Goal: Task Accomplishment & Management: Use online tool/utility

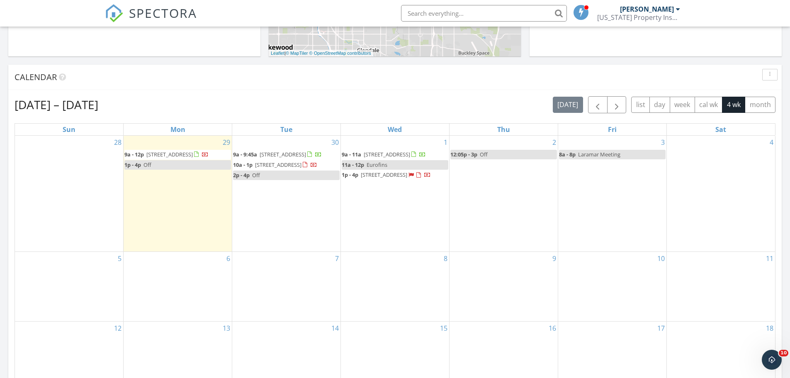
scroll to position [373, 0]
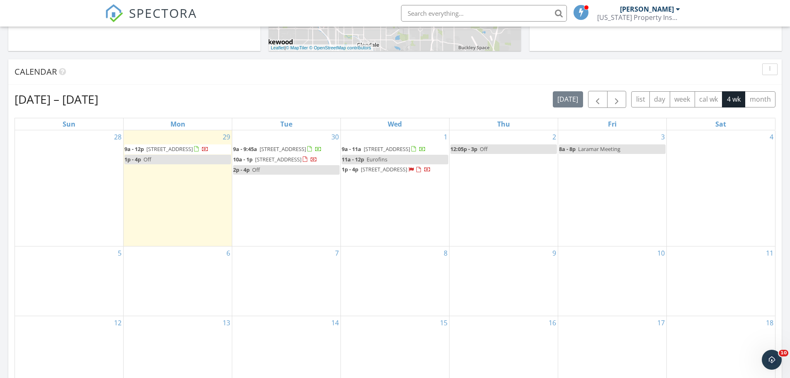
click at [378, 68] on div "Calendar" at bounding box center [389, 71] width 748 height 12
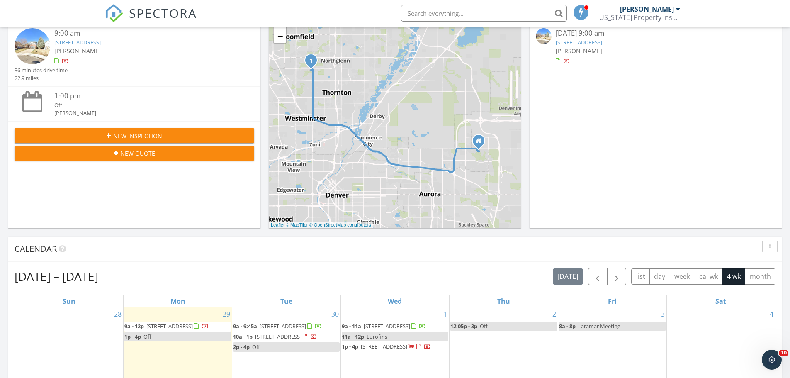
scroll to position [166, 0]
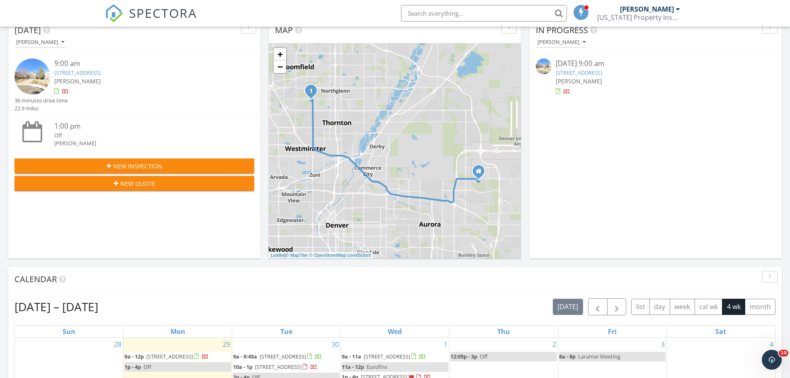
click at [583, 71] on link "3259 W 111th Dr, Westminster, CO 80031" at bounding box center [578, 72] width 46 height 7
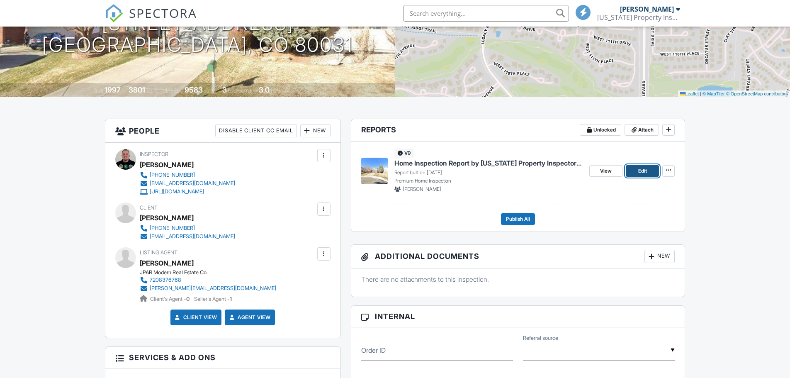
click at [643, 174] on span "Edit" at bounding box center [642, 171] width 9 height 8
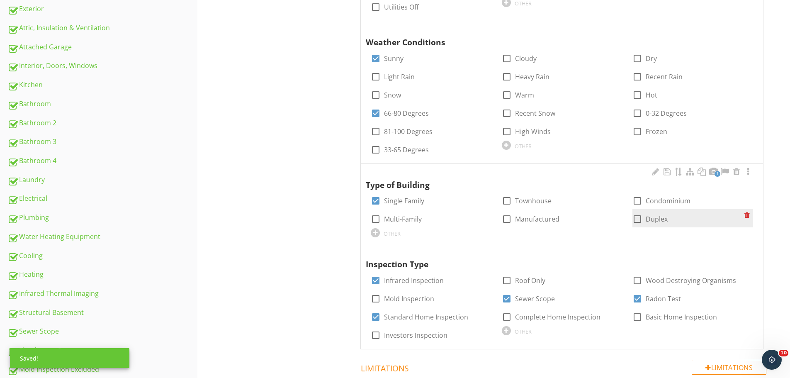
scroll to position [373, 0]
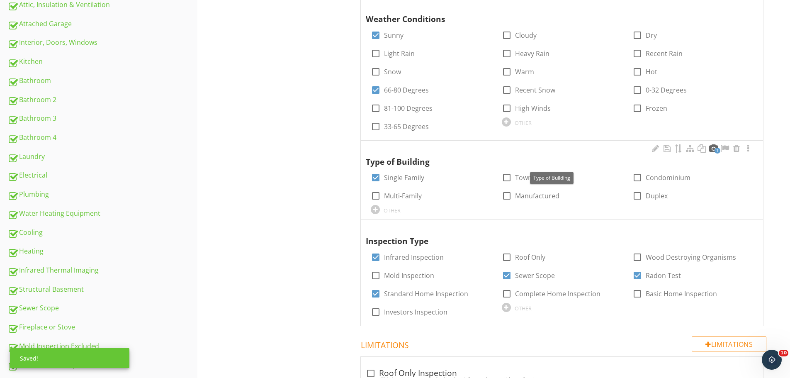
click at [713, 149] on div at bounding box center [713, 148] width 10 height 8
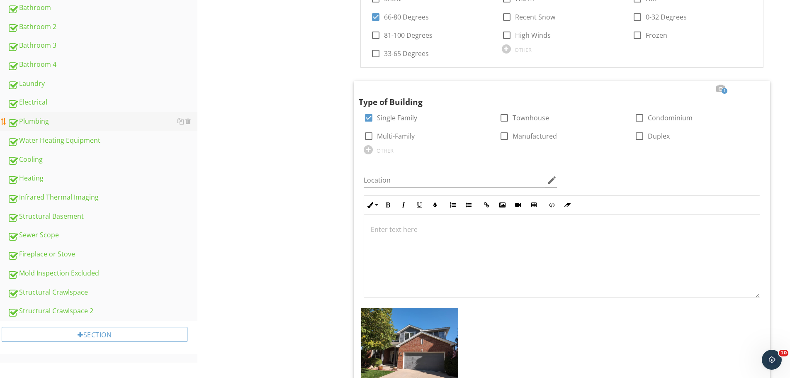
scroll to position [290, 0]
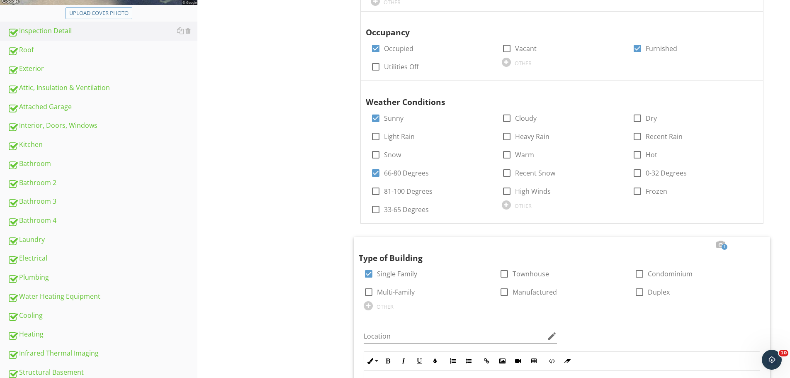
click at [121, 13] on div "Upload cover photo" at bounding box center [98, 13] width 59 height 8
type input "C:\fakepath\photo.jpg"
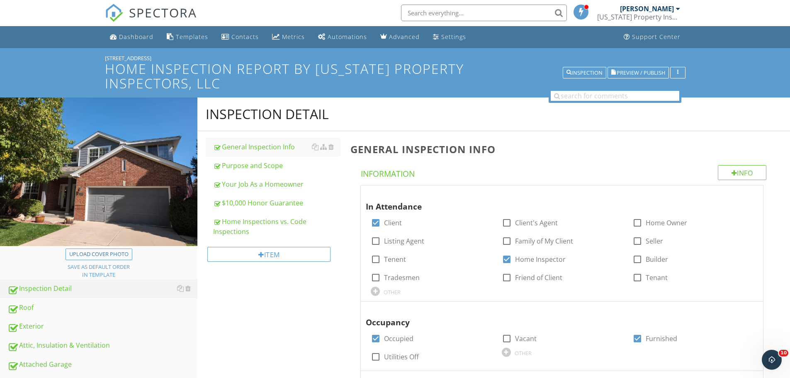
scroll to position [0, 0]
click at [131, 39] on div "Dashboard" at bounding box center [136, 37] width 34 height 8
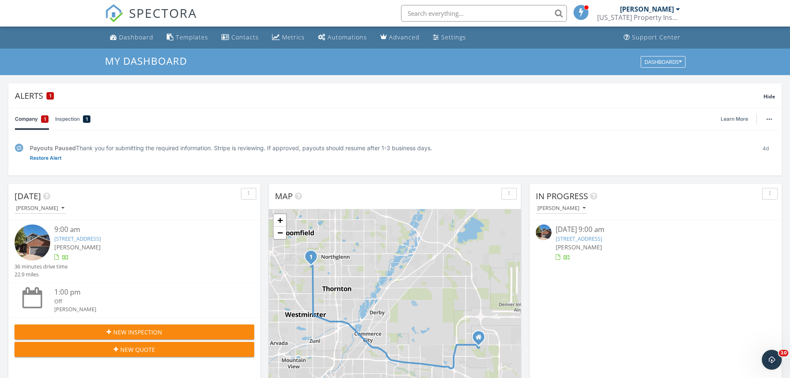
click at [574, 235] on link "3259 W 111th Dr, Westminster, CO 80031" at bounding box center [578, 238] width 46 height 7
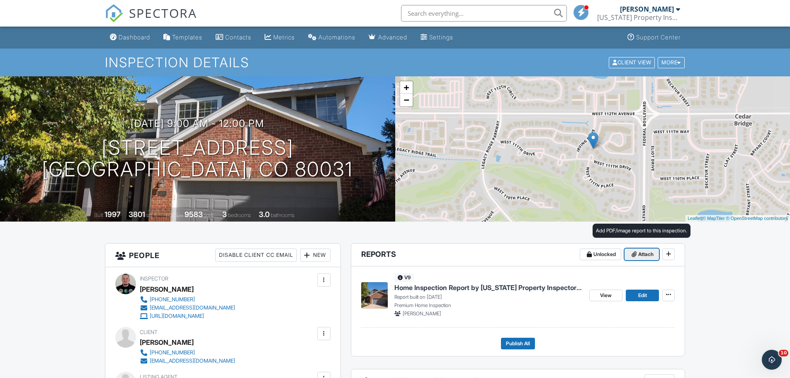
click at [648, 255] on span "Attach" at bounding box center [645, 254] width 15 height 8
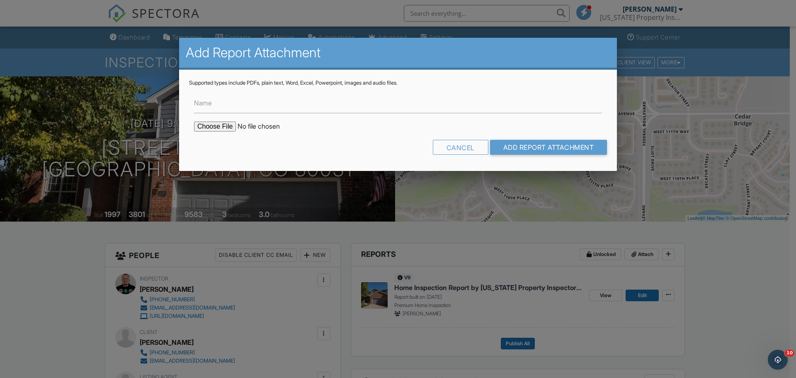
click at [218, 123] on input "file" at bounding box center [264, 126] width 141 height 10
type input "C:\fakepath\Radon Report - [STREET_ADDRESS]..pdf"
click at [501, 150] on input "Add Report Attachment" at bounding box center [548, 147] width 117 height 15
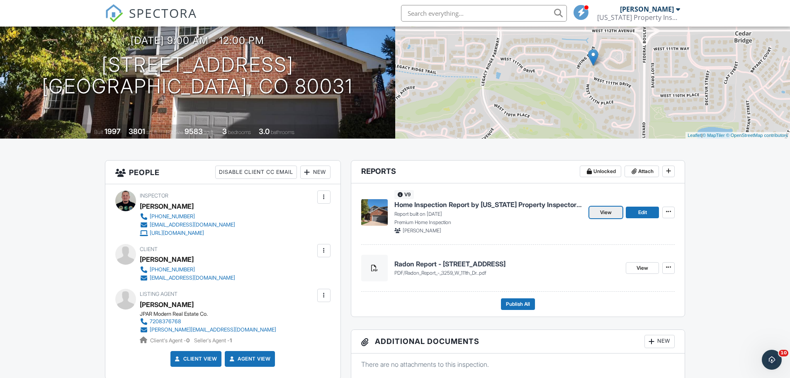
click at [603, 216] on span "View" at bounding box center [606, 212] width 12 height 8
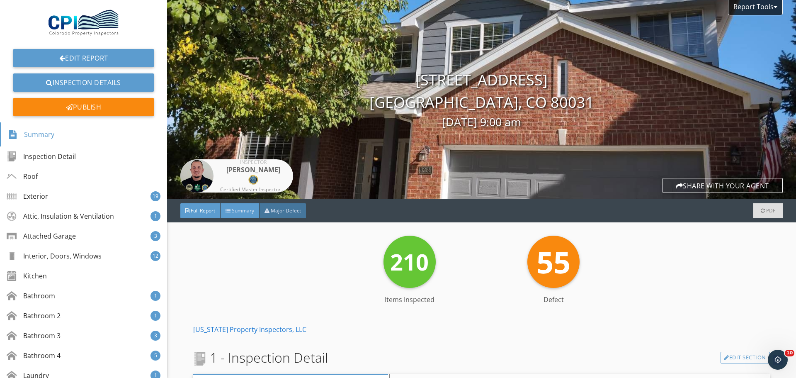
click at [241, 214] on div "Summary" at bounding box center [240, 210] width 39 height 15
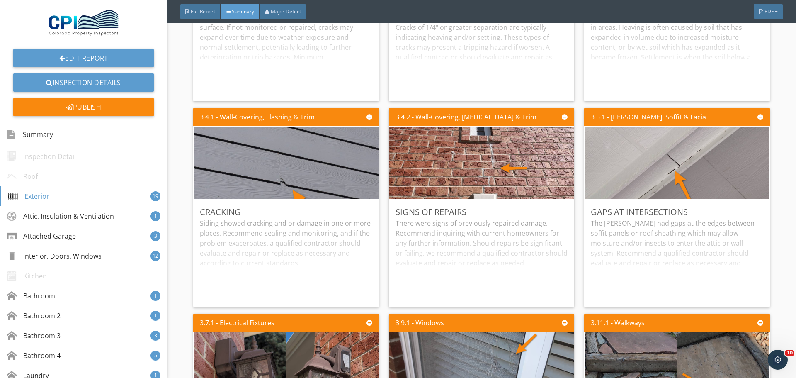
scroll to position [373, 0]
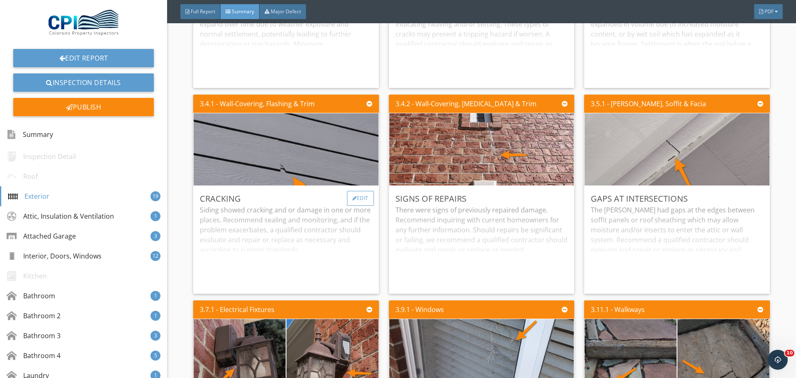
click at [347, 199] on div "Edit" at bounding box center [360, 198] width 27 height 15
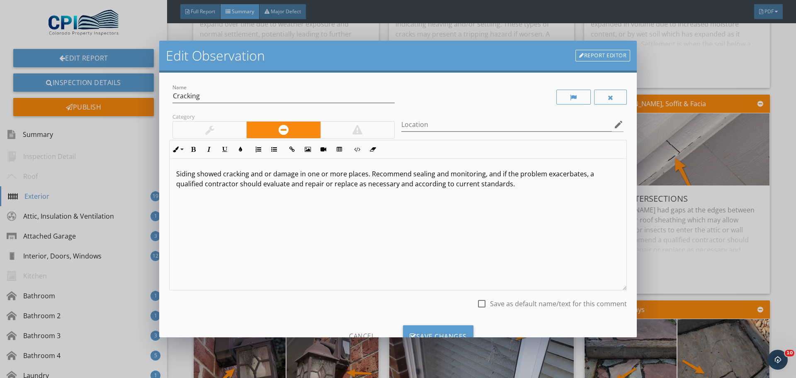
click at [223, 177] on p "Siding showed cracking and or damage in one or more places. Recommend sealing a…" at bounding box center [398, 179] width 444 height 20
click at [435, 332] on div "Save Changes" at bounding box center [438, 336] width 70 height 22
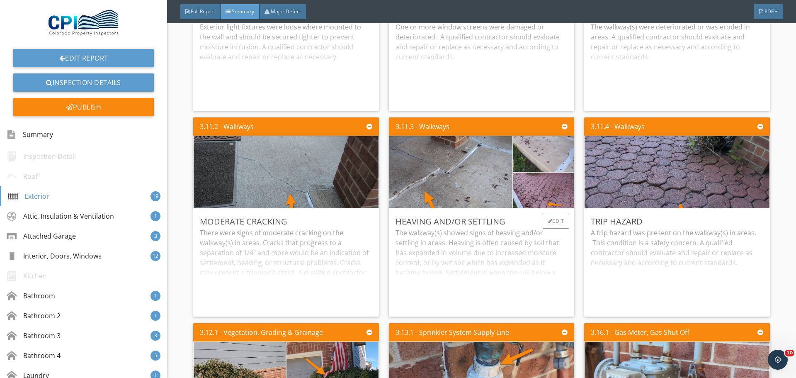
scroll to position [788, 0]
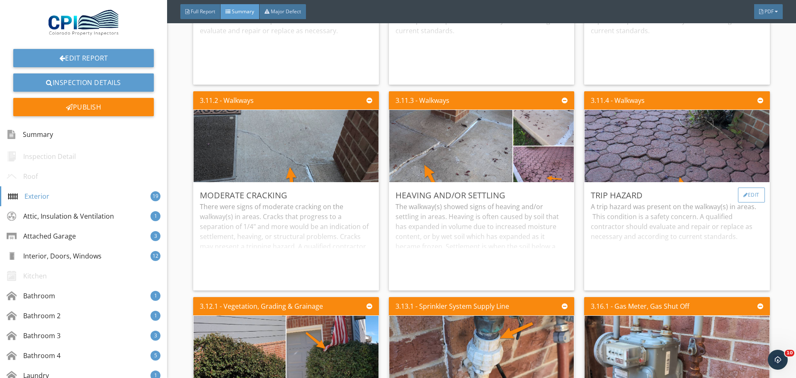
click at [743, 197] on div "Edit" at bounding box center [751, 194] width 27 height 15
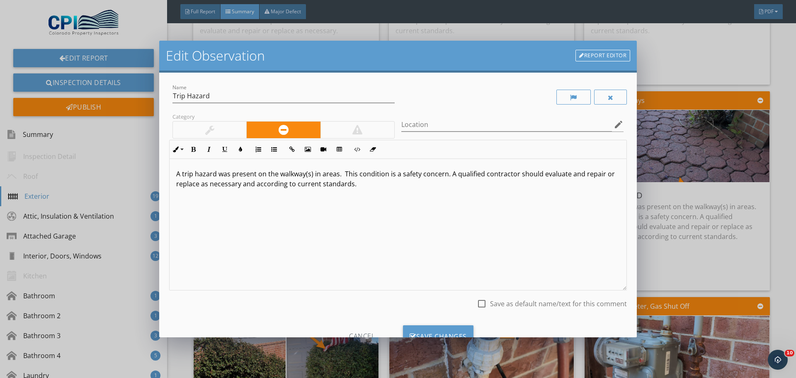
click at [374, 131] on div at bounding box center [357, 129] width 74 height 17
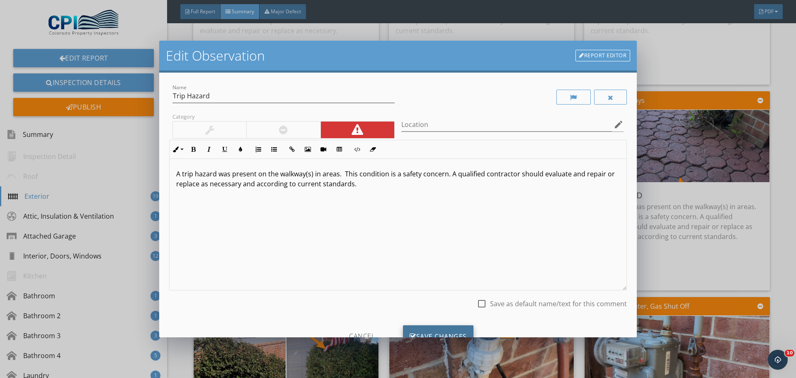
click at [451, 334] on div "Save Changes" at bounding box center [438, 336] width 70 height 22
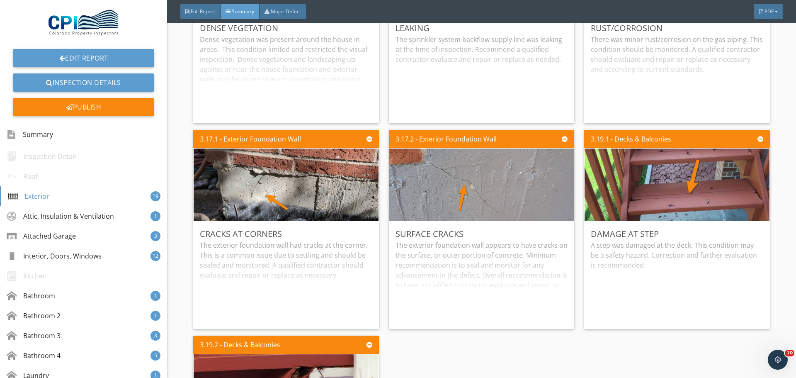
scroll to position [1161, 0]
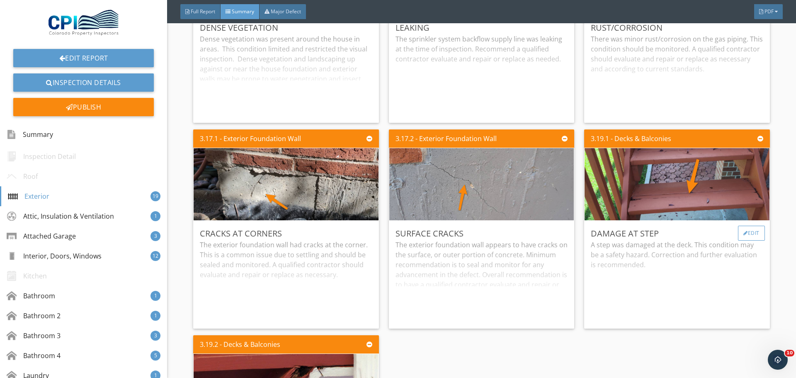
click at [745, 233] on div "Edit" at bounding box center [751, 233] width 27 height 15
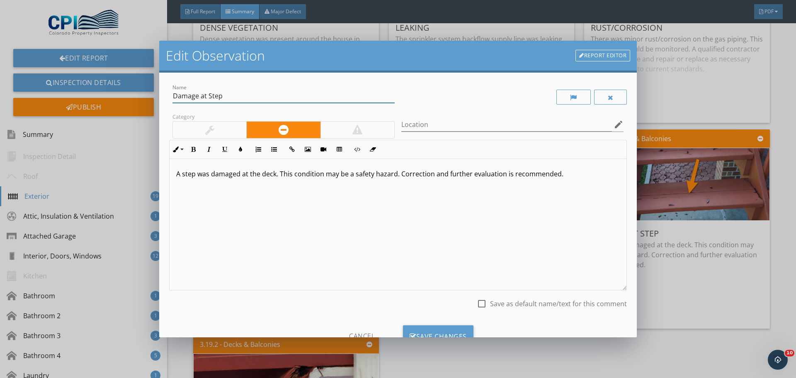
click at [199, 96] on input "Damage at Step" at bounding box center [283, 96] width 222 height 14
type input "Damage/Loose at Step"
click at [240, 175] on p "A step was damaged at the deck. This condition may be a safety hazard. Correcti…" at bounding box center [398, 174] width 444 height 10
click at [477, 305] on div at bounding box center [482, 303] width 14 height 14
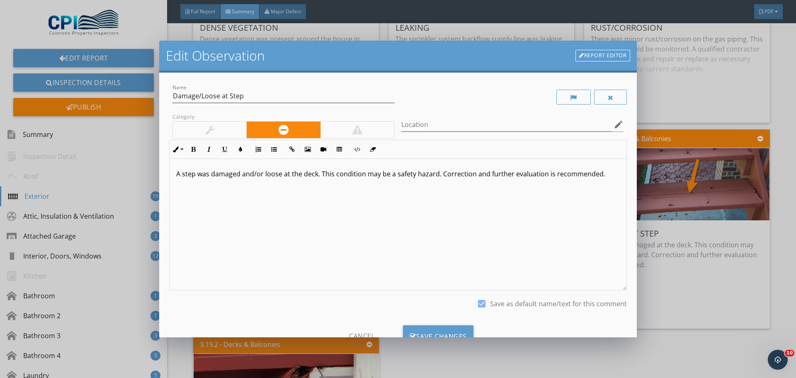
checkbox input "false"
click at [369, 126] on div at bounding box center [357, 129] width 74 height 17
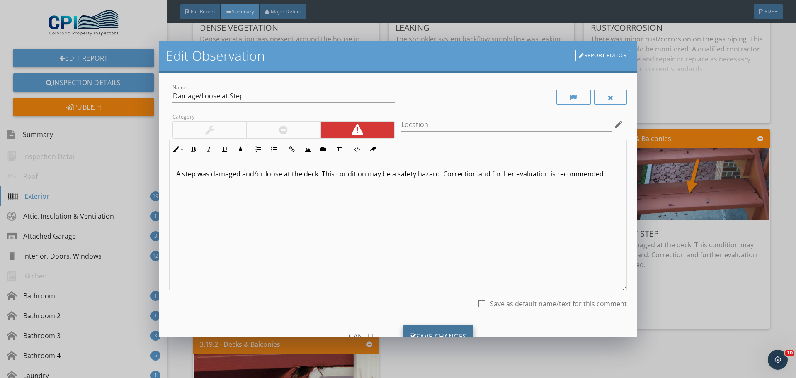
click at [446, 335] on div "Save Changes" at bounding box center [438, 336] width 70 height 22
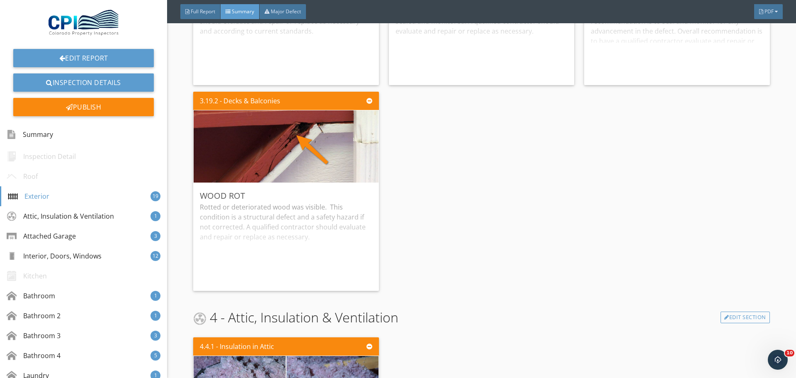
scroll to position [1409, 0]
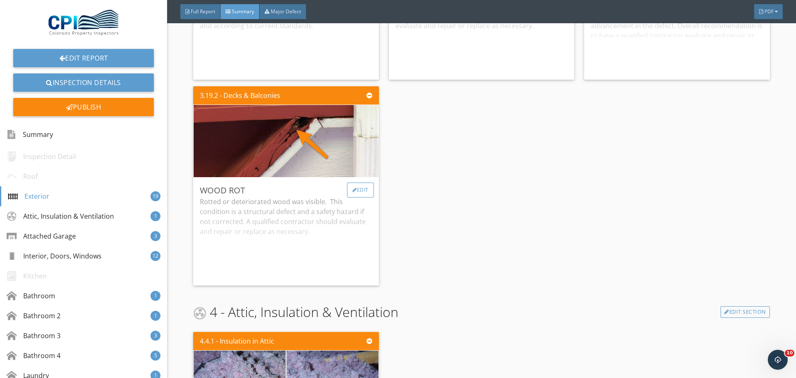
click at [364, 189] on div "Edit" at bounding box center [360, 189] width 27 height 15
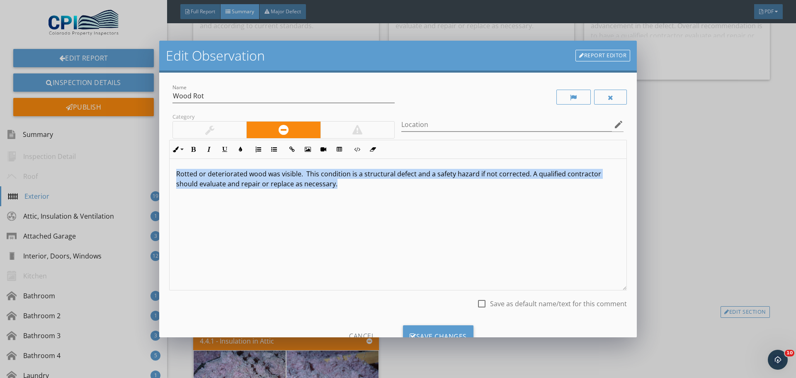
drag, startPoint x: 337, startPoint y: 185, endPoint x: 187, endPoint y: 175, distance: 150.5
click at [176, 170] on div "Rotted or deteriorated wood was visible. This condition is a structural defect …" at bounding box center [398, 224] width 457 height 131
copy p "Rotted or deteriorated wood was visible. This condition is a structural defect …"
click at [327, 254] on div "Rotted or deteriorated wood was visible. This condition is a structural defect …" at bounding box center [398, 224] width 457 height 131
drag, startPoint x: 336, startPoint y: 184, endPoint x: 174, endPoint y: 174, distance: 162.4
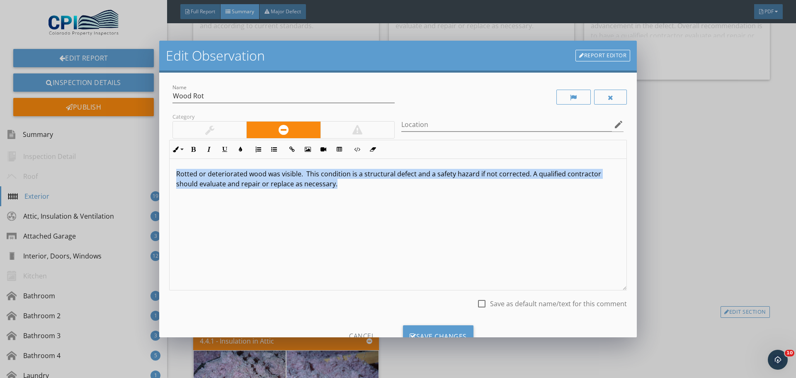
click at [171, 170] on div "Rotted or deteriorated wood was visible. This condition is a structural defect …" at bounding box center [398, 224] width 457 height 131
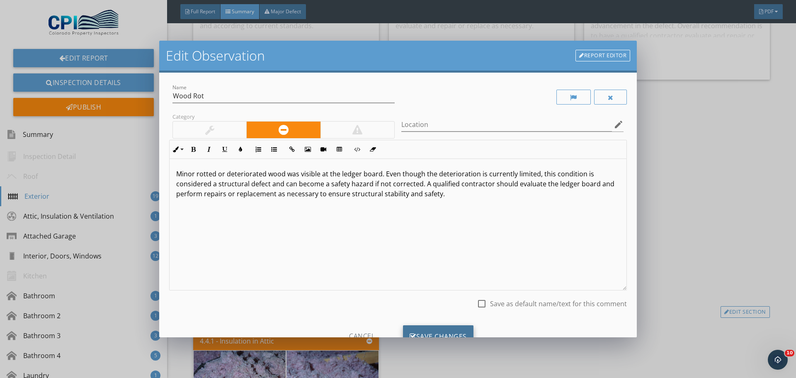
click at [428, 329] on div "Save Changes" at bounding box center [438, 336] width 70 height 22
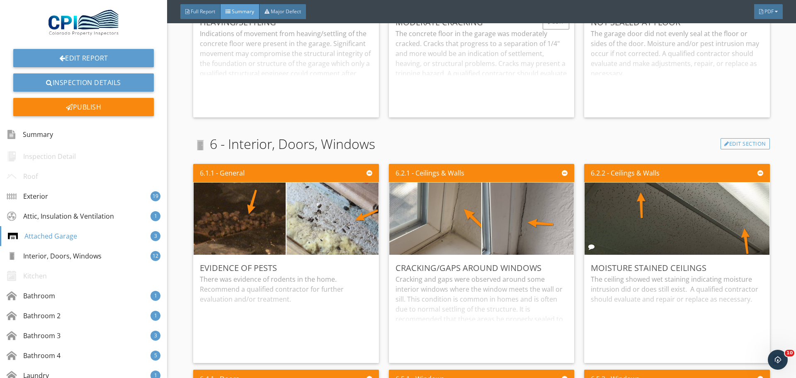
scroll to position [2114, 0]
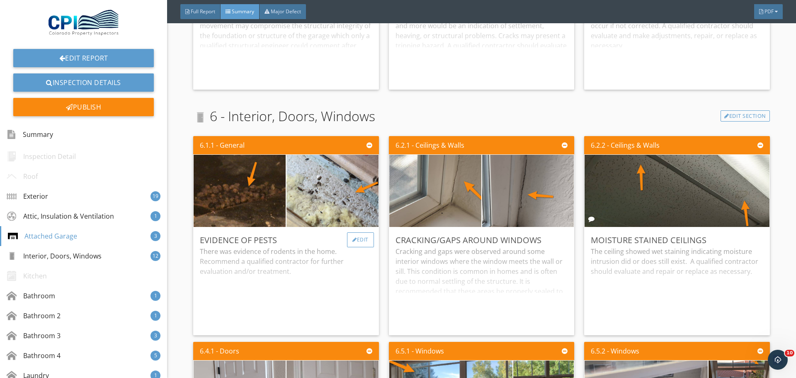
click at [366, 241] on div "Edit" at bounding box center [360, 239] width 27 height 15
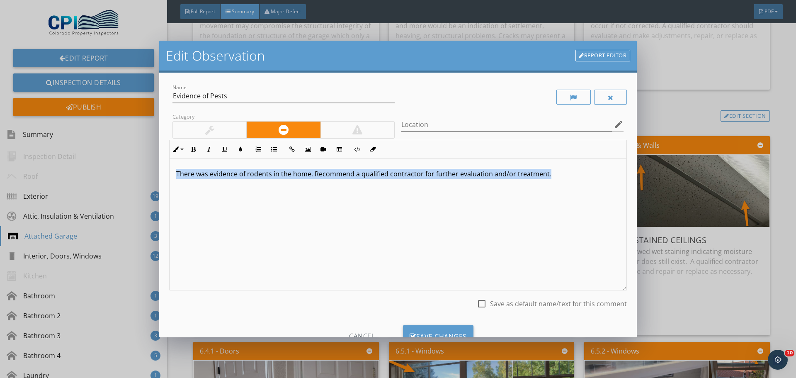
drag, startPoint x: 561, startPoint y: 178, endPoint x: 177, endPoint y: 184, distance: 383.9
click at [177, 184] on div "There was evidence of rodents in the home. Recommend a qualified contractor for…" at bounding box center [398, 224] width 457 height 131
copy p "There was evidence of rodents in the home. Recommend a qualified contractor for…"
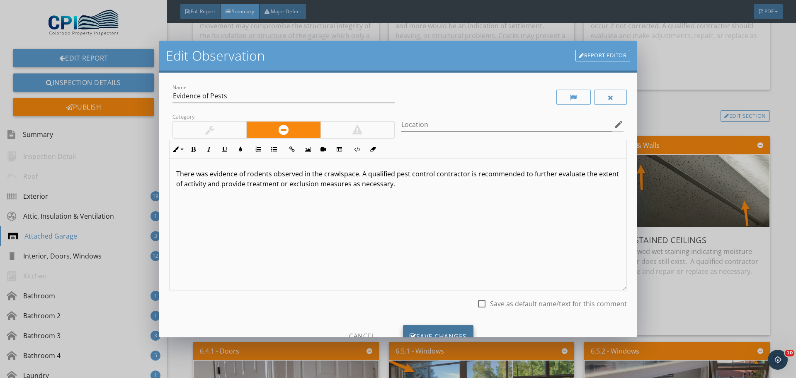
click at [439, 330] on div "Save Changes" at bounding box center [438, 336] width 70 height 22
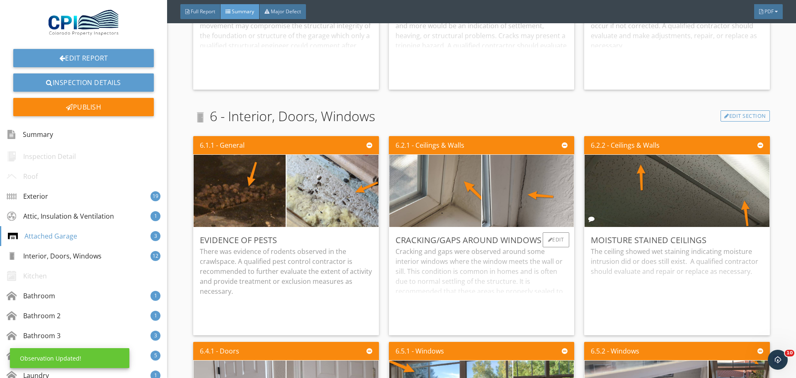
scroll to position [2156, 0]
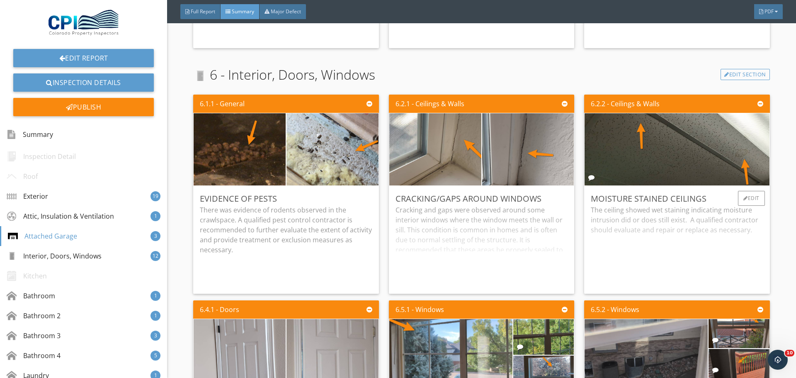
click at [729, 192] on div "Moisture Stained Ceilings" at bounding box center [677, 198] width 172 height 12
click at [746, 195] on div "Edit" at bounding box center [751, 198] width 27 height 15
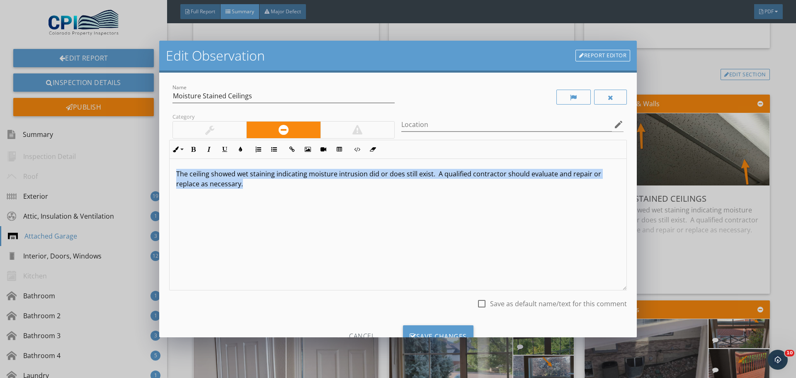
drag, startPoint x: 238, startPoint y: 184, endPoint x: 175, endPoint y: 175, distance: 63.7
click at [175, 175] on div "The ceiling showed wet staining indicating moisture intrusion did or does still…" at bounding box center [398, 224] width 457 height 131
copy p "The ceiling showed wet staining indicating moisture intrusion did or does still…"
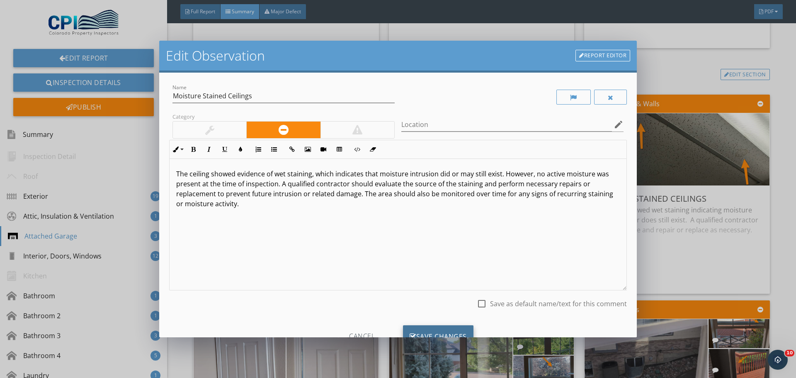
click at [427, 332] on div "Save Changes" at bounding box center [438, 336] width 70 height 22
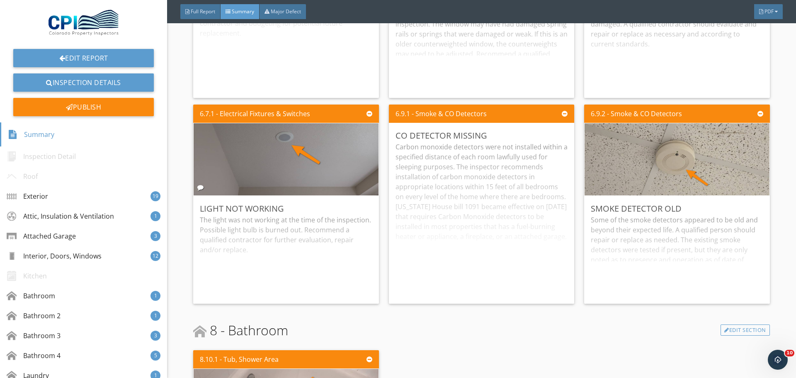
scroll to position [2777, 0]
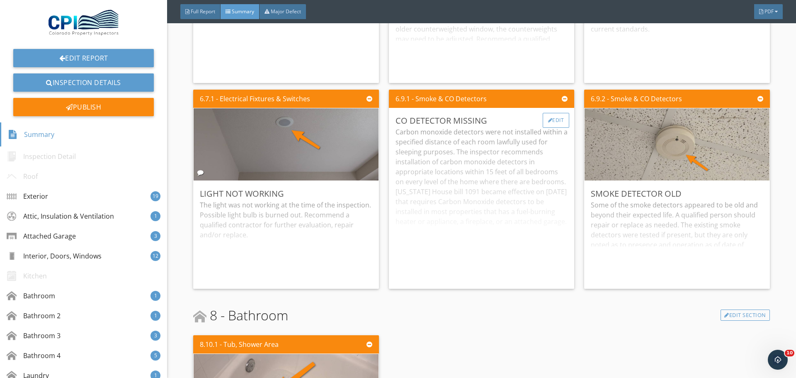
click at [548, 121] on div at bounding box center [550, 120] width 5 height 5
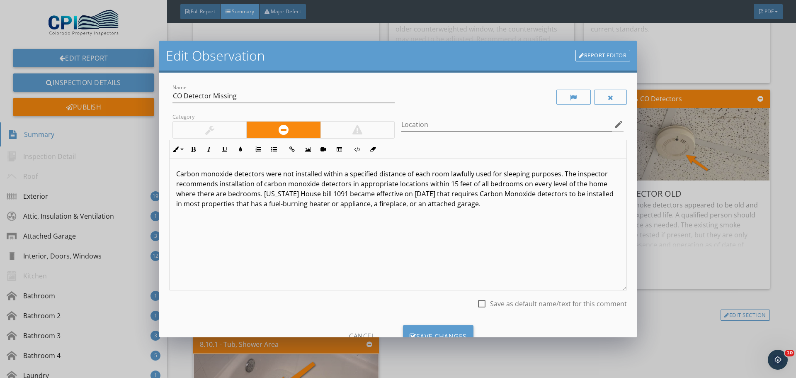
click at [358, 133] on div at bounding box center [357, 130] width 10 height 10
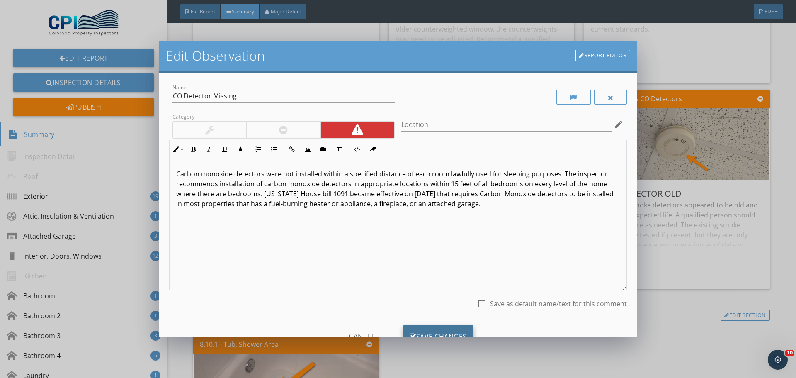
click at [451, 330] on div "Save Changes" at bounding box center [438, 336] width 70 height 22
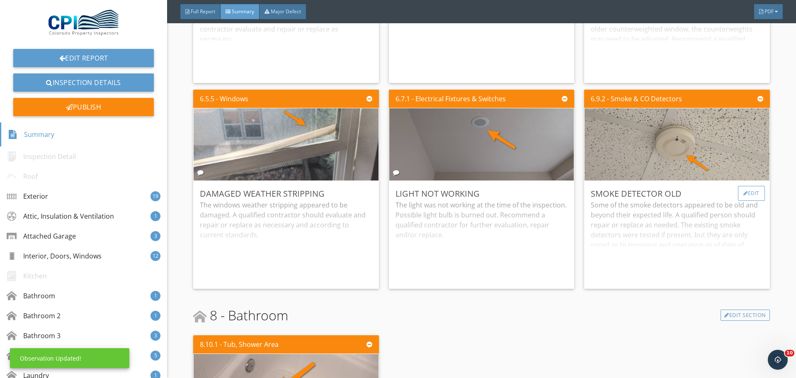
click at [756, 192] on div "Edit" at bounding box center [751, 193] width 27 height 15
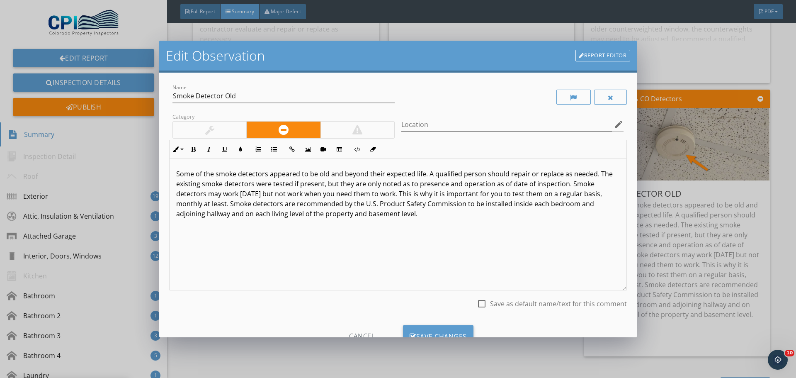
click at [378, 133] on div at bounding box center [357, 129] width 74 height 17
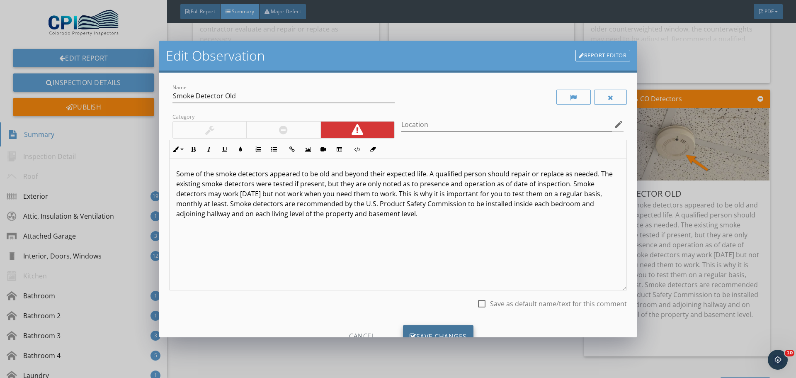
click at [438, 331] on div "Save Changes" at bounding box center [438, 336] width 70 height 22
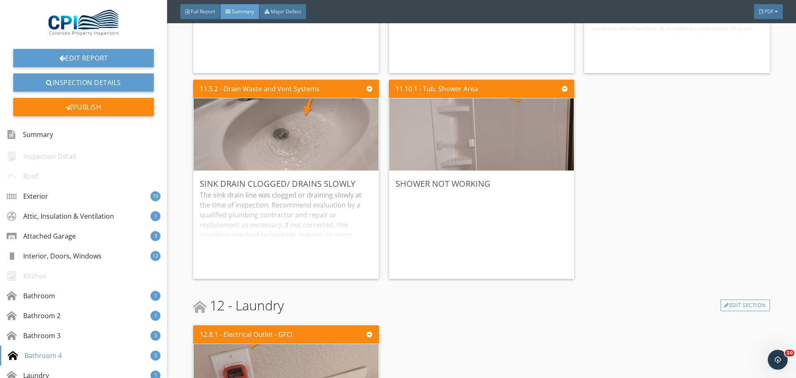
scroll to position [4063, 0]
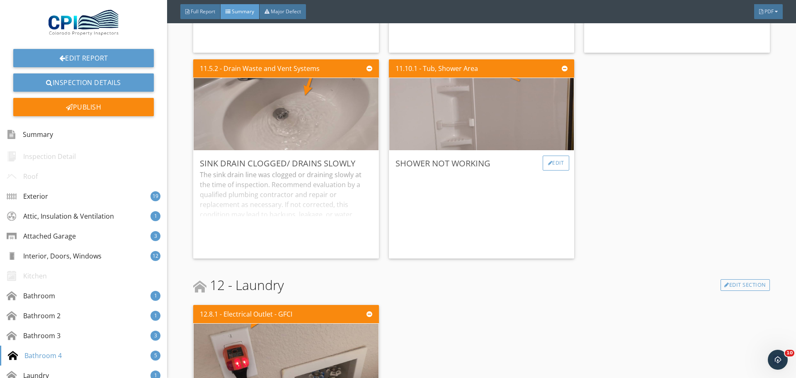
click at [548, 163] on div at bounding box center [550, 162] width 5 height 5
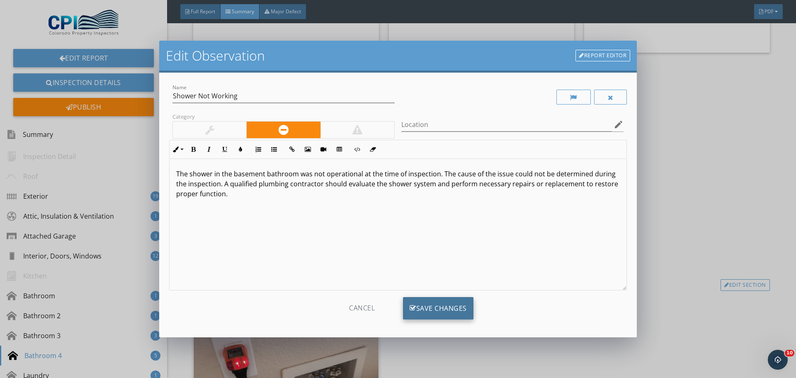
click at [431, 308] on div "Save Changes" at bounding box center [438, 308] width 70 height 22
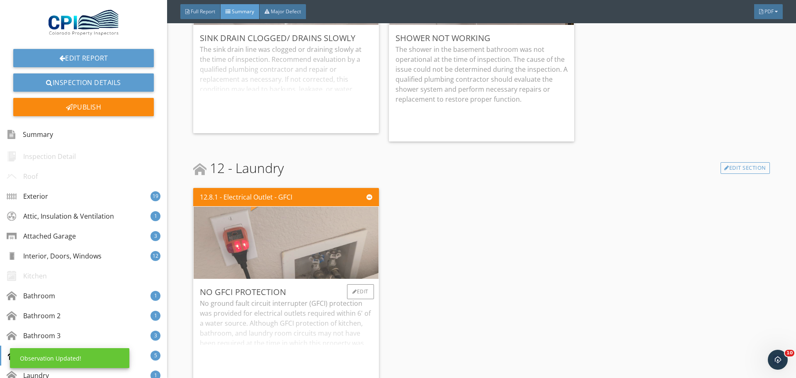
scroll to position [4187, 0]
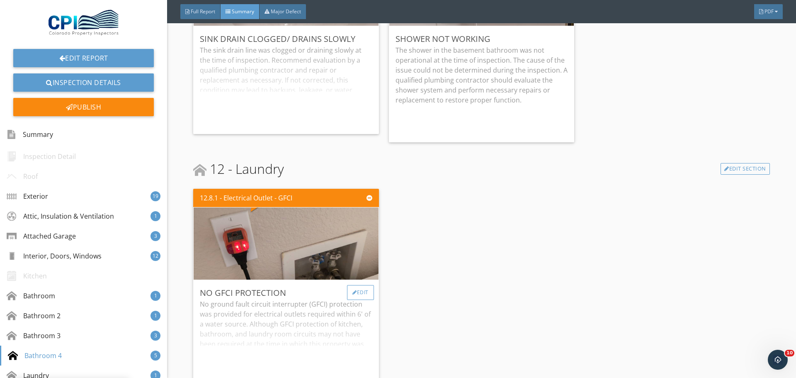
click at [363, 298] on div "Edit" at bounding box center [360, 292] width 27 height 15
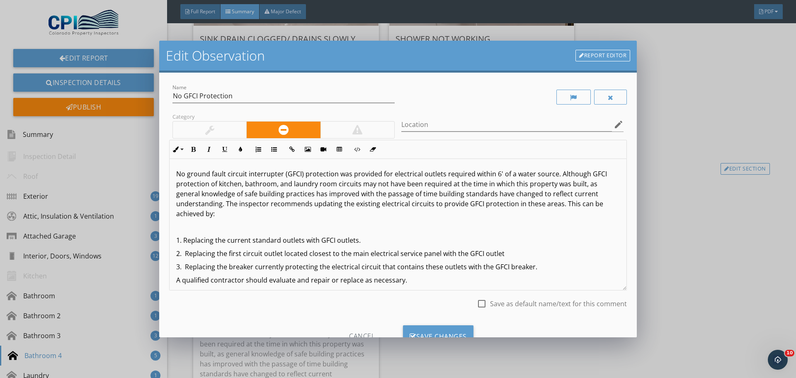
click at [366, 132] on div at bounding box center [357, 129] width 74 height 17
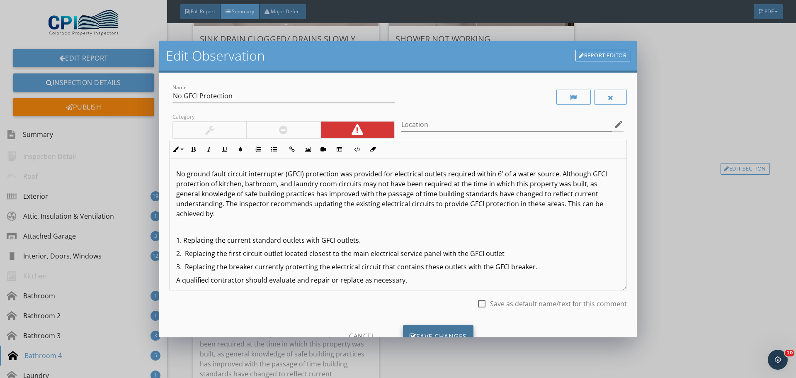
click at [433, 330] on div "Save Changes" at bounding box center [438, 336] width 70 height 22
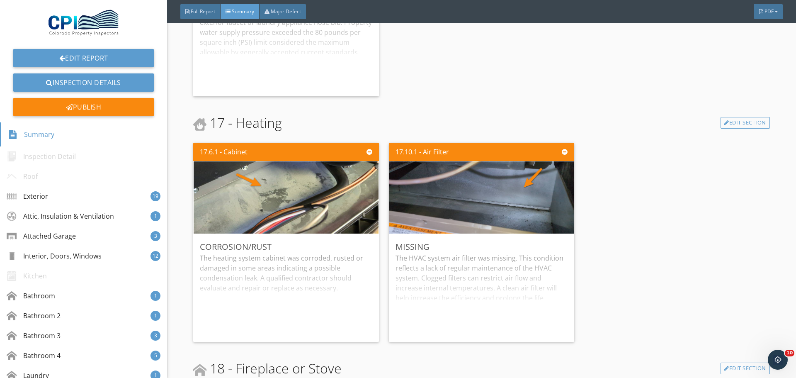
scroll to position [5182, 0]
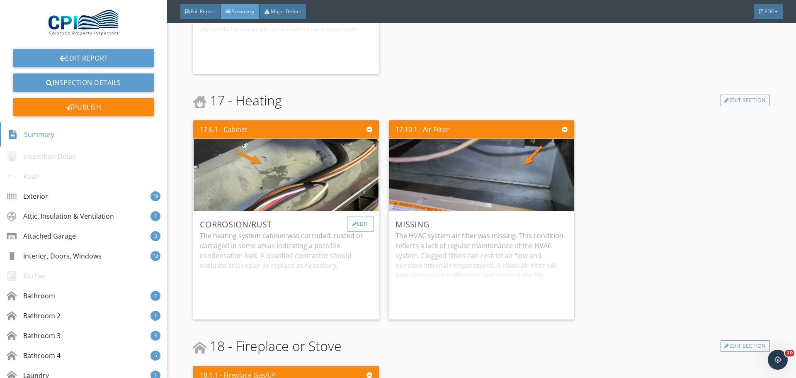
click at [361, 225] on div "Edit" at bounding box center [360, 223] width 27 height 15
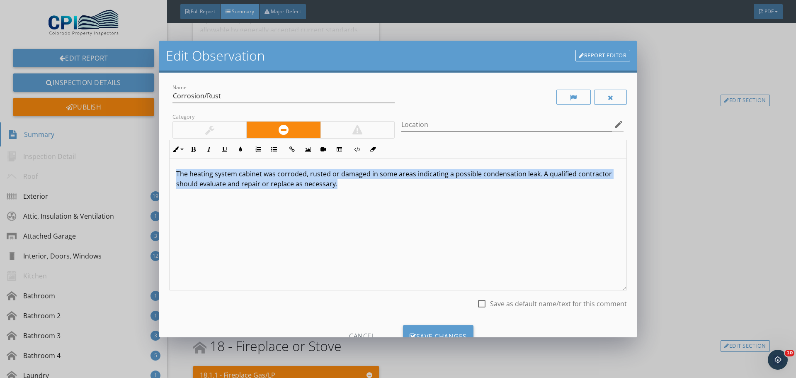
drag, startPoint x: 342, startPoint y: 189, endPoint x: 167, endPoint y: 175, distance: 176.4
click at [167, 175] on div "Name Corrosion/Rust Category Location edit Inline Style XLarge Large Normal Sma…" at bounding box center [398, 205] width 478 height 264
copy p "The heating system cabinet was corroded, rusted or damaged in some areas indica…"
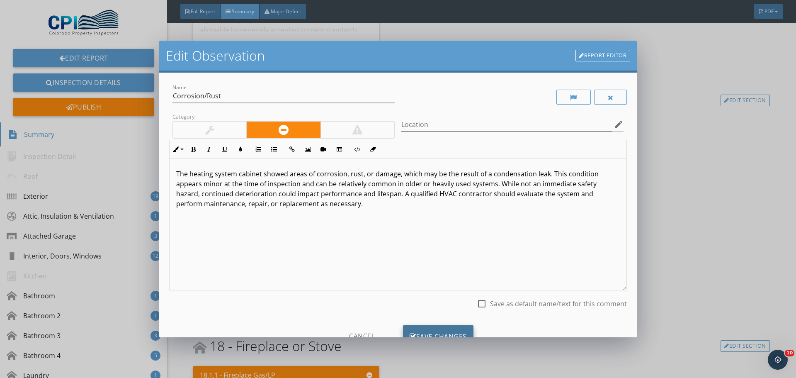
click at [453, 336] on div "Save Changes" at bounding box center [438, 336] width 70 height 22
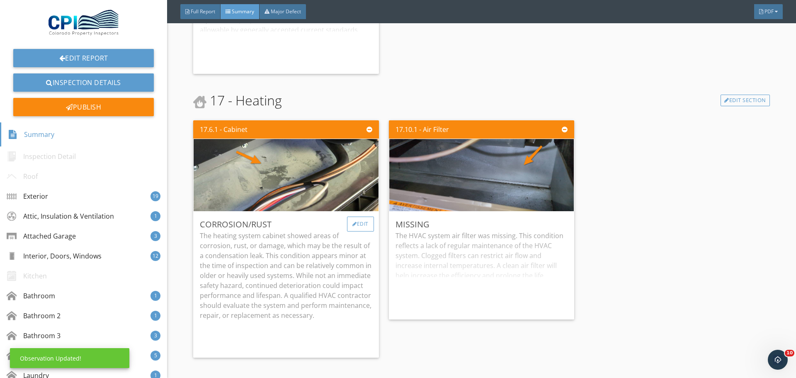
click at [363, 223] on div "Edit" at bounding box center [360, 223] width 27 height 15
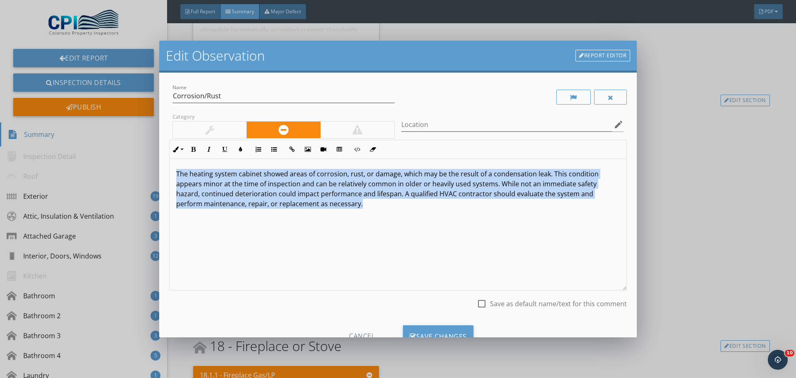
drag, startPoint x: 363, startPoint y: 204, endPoint x: 199, endPoint y: 187, distance: 164.6
click at [172, 174] on div "The heating system cabinet showed areas of corrosion, rust, or damage, which ma…" at bounding box center [398, 224] width 457 height 131
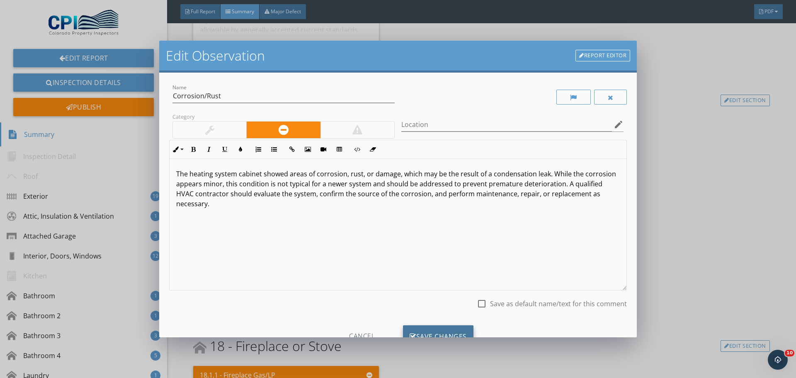
click at [449, 330] on div "Save Changes" at bounding box center [438, 336] width 70 height 22
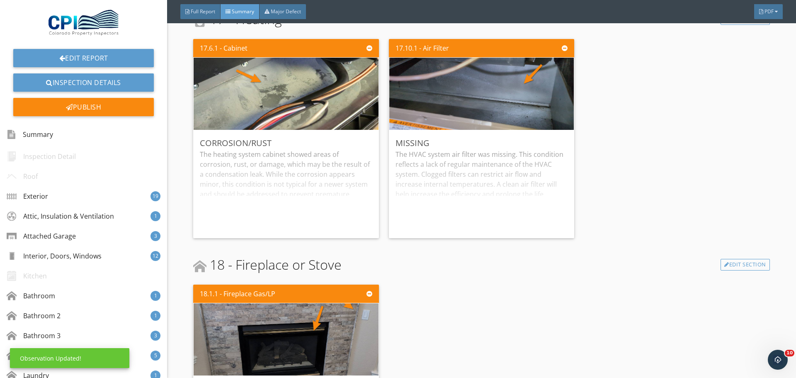
scroll to position [5265, 0]
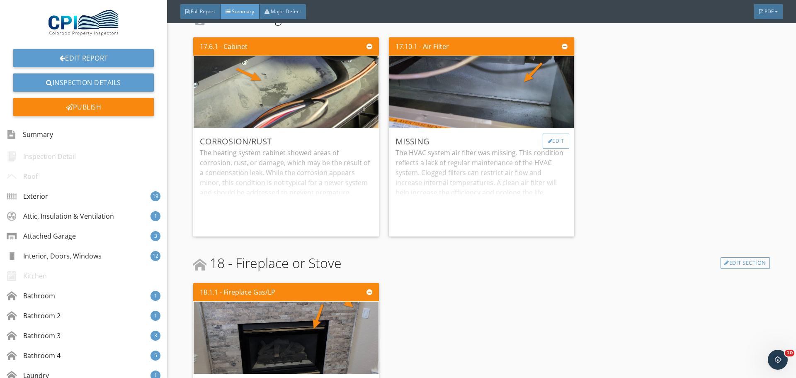
click at [553, 143] on div "Edit" at bounding box center [556, 140] width 27 height 15
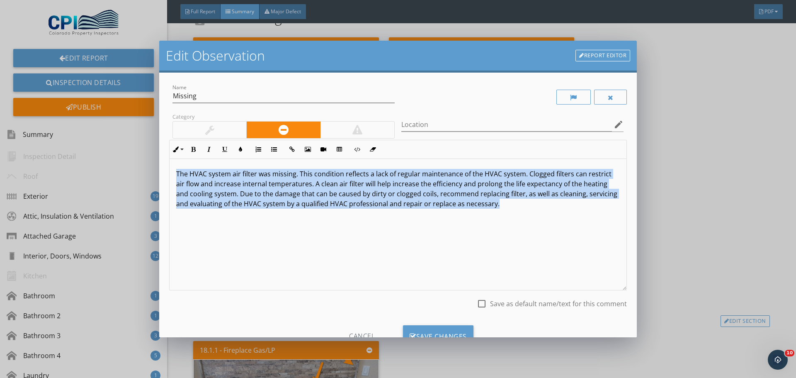
drag, startPoint x: 538, startPoint y: 205, endPoint x: 171, endPoint y: 175, distance: 368.6
click at [169, 175] on div "Name Missing Category Location edit Inline Style XLarge Large Normal Small Ligh…" at bounding box center [398, 205] width 478 height 264
copy p "The HVAC system air filter was missing. This condition reflects a lack of regul…"
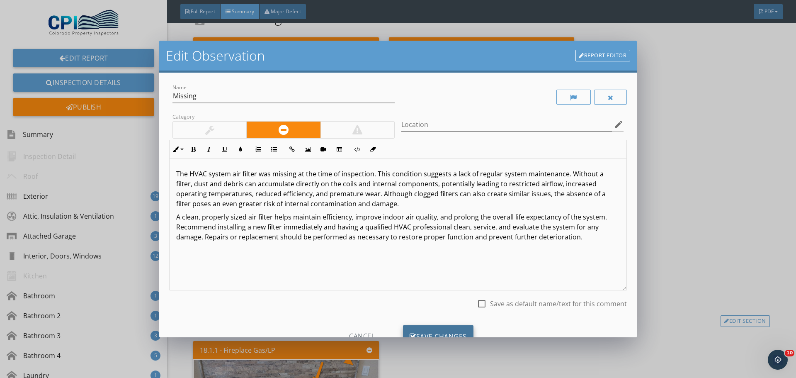
click at [429, 330] on div "Save Changes" at bounding box center [438, 336] width 70 height 22
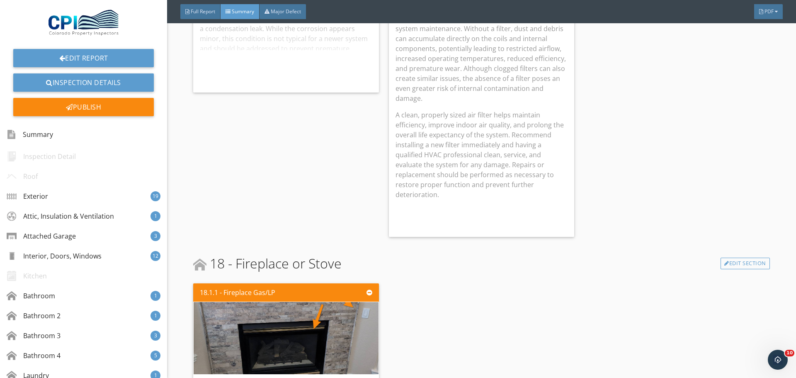
scroll to position [5306, 0]
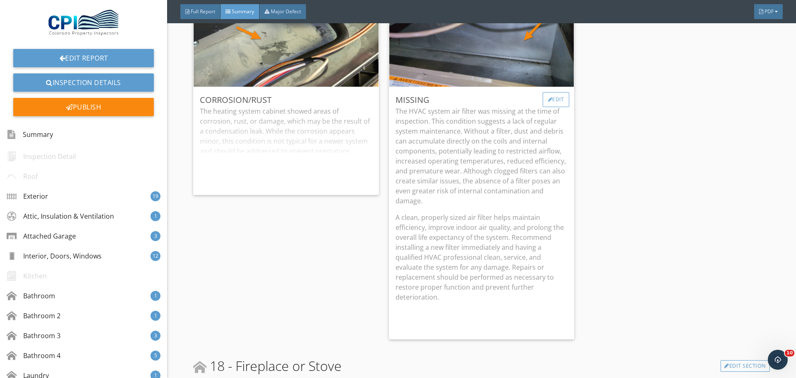
click at [554, 102] on div "Edit" at bounding box center [556, 99] width 27 height 15
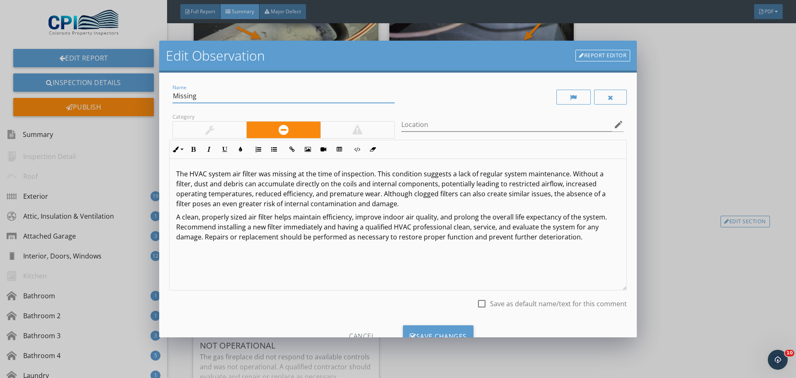
click at [218, 91] on input "Missing" at bounding box center [283, 96] width 222 height 14
type input "Missing Air Filter"
click at [431, 332] on div "Save Changes" at bounding box center [438, 336] width 70 height 22
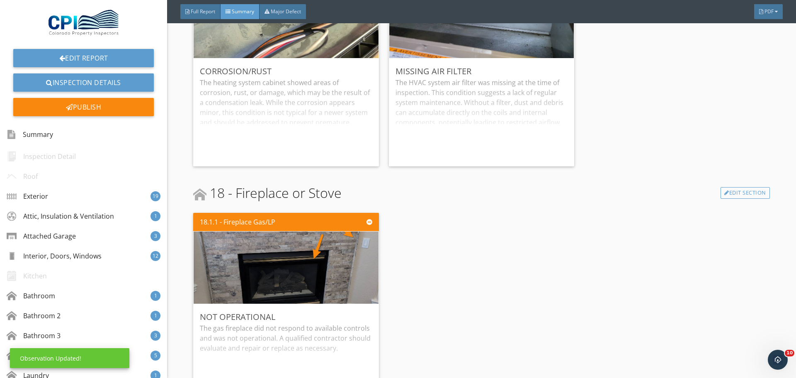
scroll to position [5431, 0]
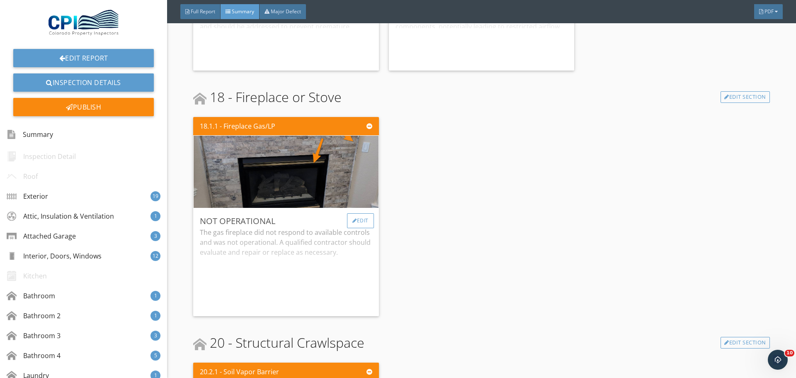
click at [354, 220] on div "Edit" at bounding box center [360, 220] width 27 height 15
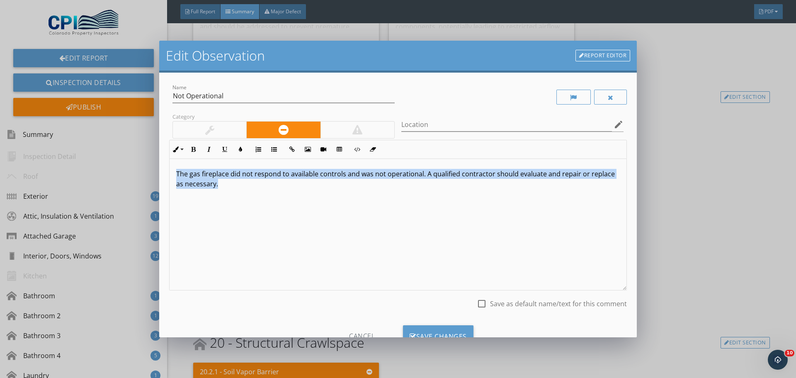
drag, startPoint x: 225, startPoint y: 181, endPoint x: 173, endPoint y: 169, distance: 53.2
click at [173, 169] on div "The gas fireplace did not respond to available controls and was not operational…" at bounding box center [398, 224] width 457 height 131
copy p "The gas fireplace did not respond to available controls and was not operational…"
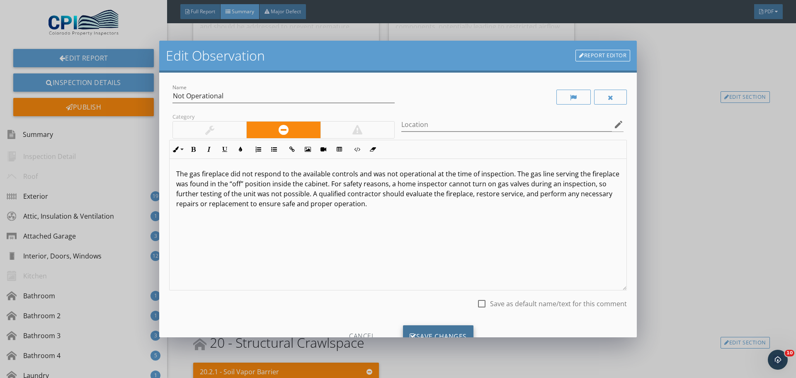
click at [423, 329] on div "Save Changes" at bounding box center [438, 336] width 70 height 22
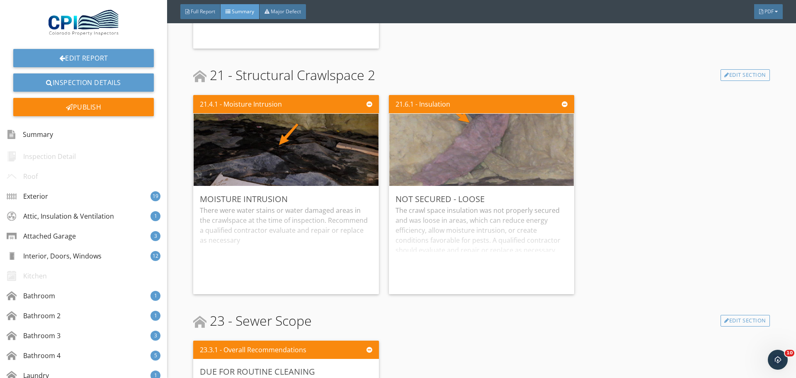
scroll to position [6011, 0]
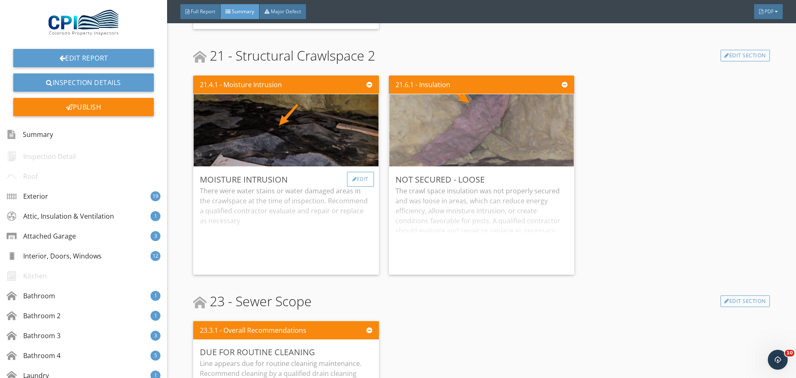
click at [363, 181] on div "Edit" at bounding box center [360, 179] width 27 height 15
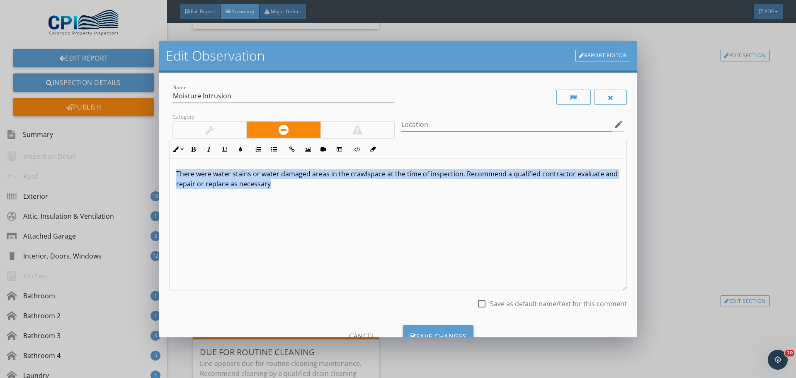
drag, startPoint x: 288, startPoint y: 187, endPoint x: 174, endPoint y: 174, distance: 115.2
click at [174, 174] on div "There were water stains or water damaged areas in the crawlspace at the time of…" at bounding box center [398, 224] width 457 height 131
copy p "There were water stains or water damaged areas in the crawlspace at the time of…"
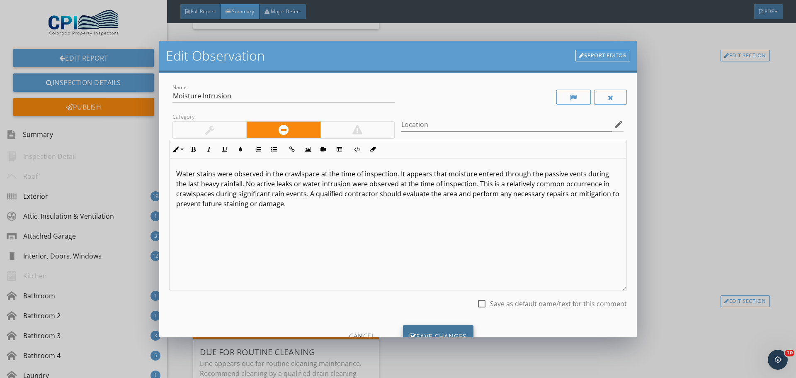
click at [426, 331] on div "Save Changes" at bounding box center [438, 336] width 70 height 22
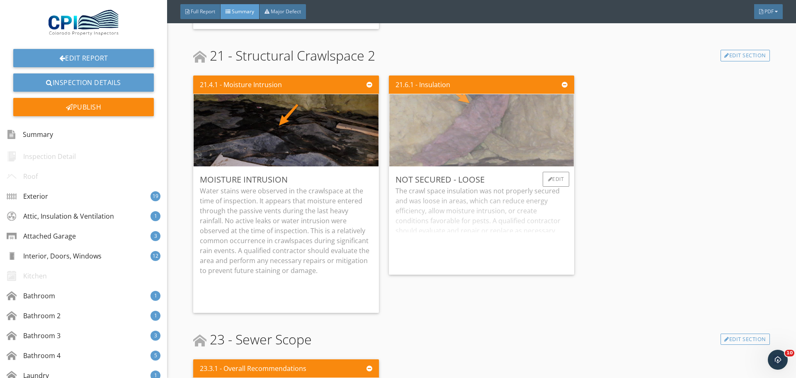
click at [525, 143] on img at bounding box center [482, 130] width 240 height 180
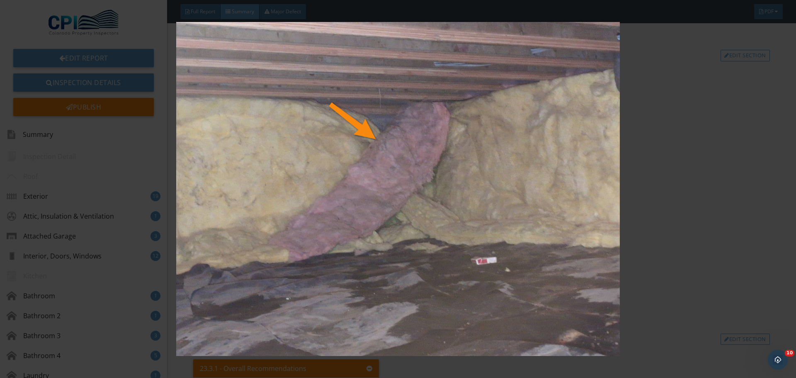
click at [671, 241] on img at bounding box center [397, 189] width 731 height 334
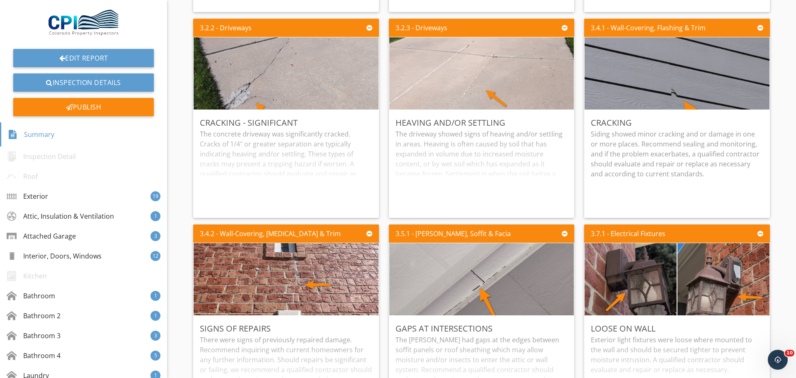
scroll to position [0, 0]
